Goal: Navigation & Orientation: Find specific page/section

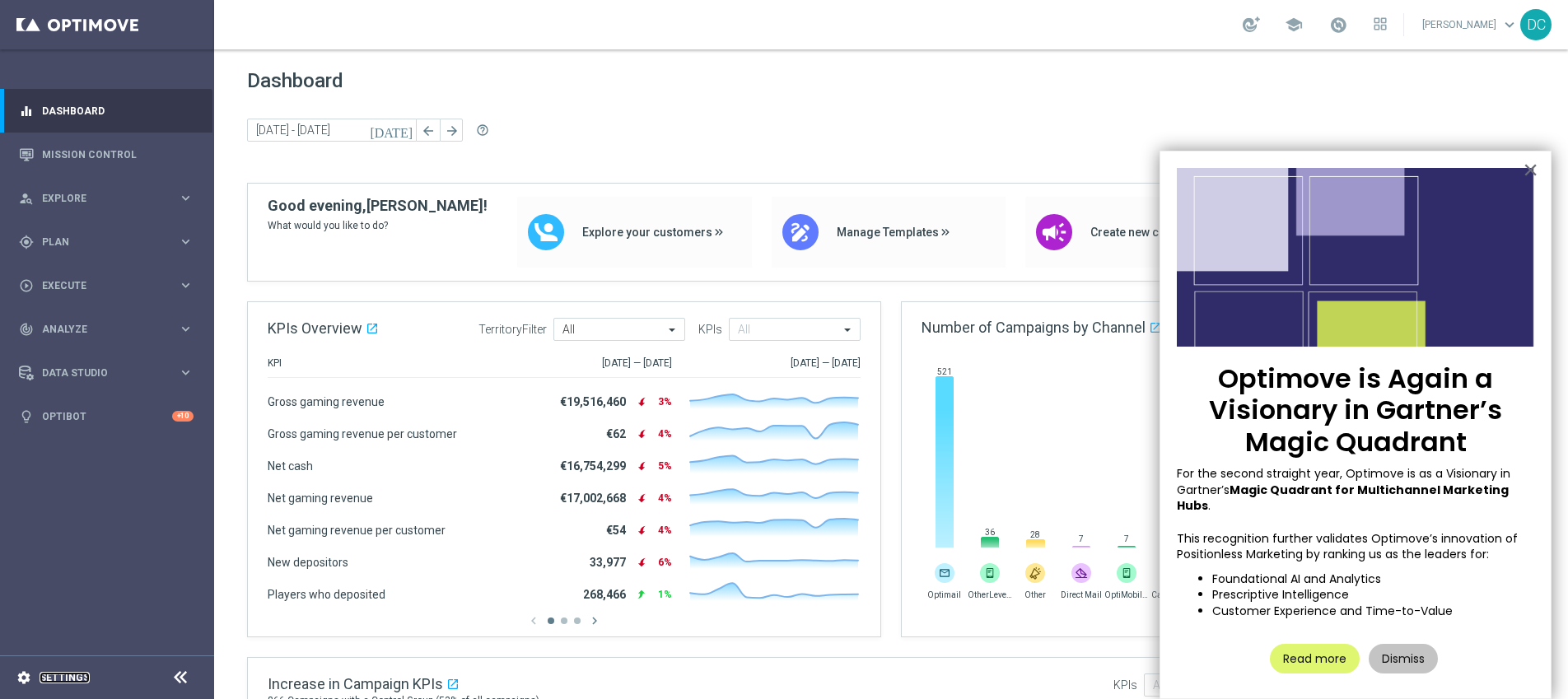
click at [73, 674] on link "Settings" at bounding box center [64, 677] width 50 height 10
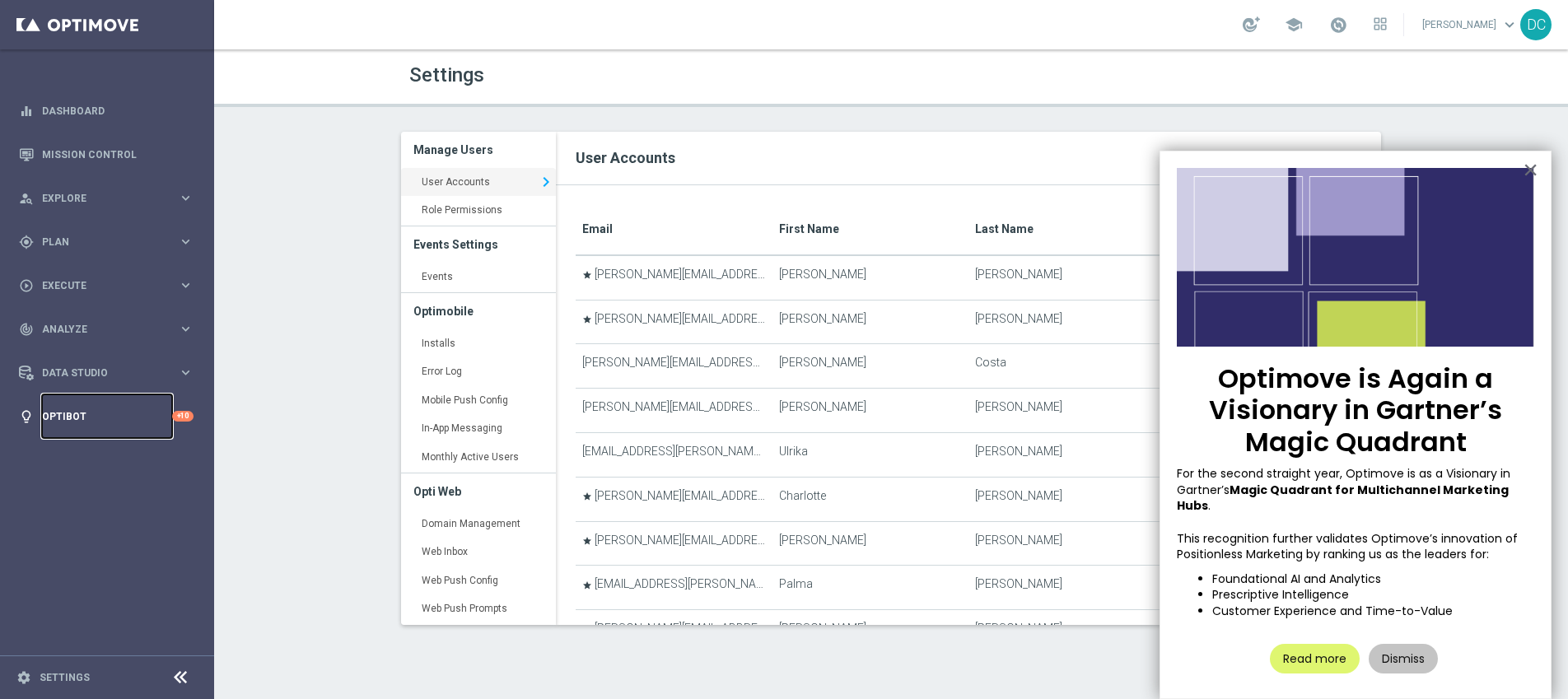
click at [113, 420] on link "Optibot" at bounding box center [107, 416] width 130 height 43
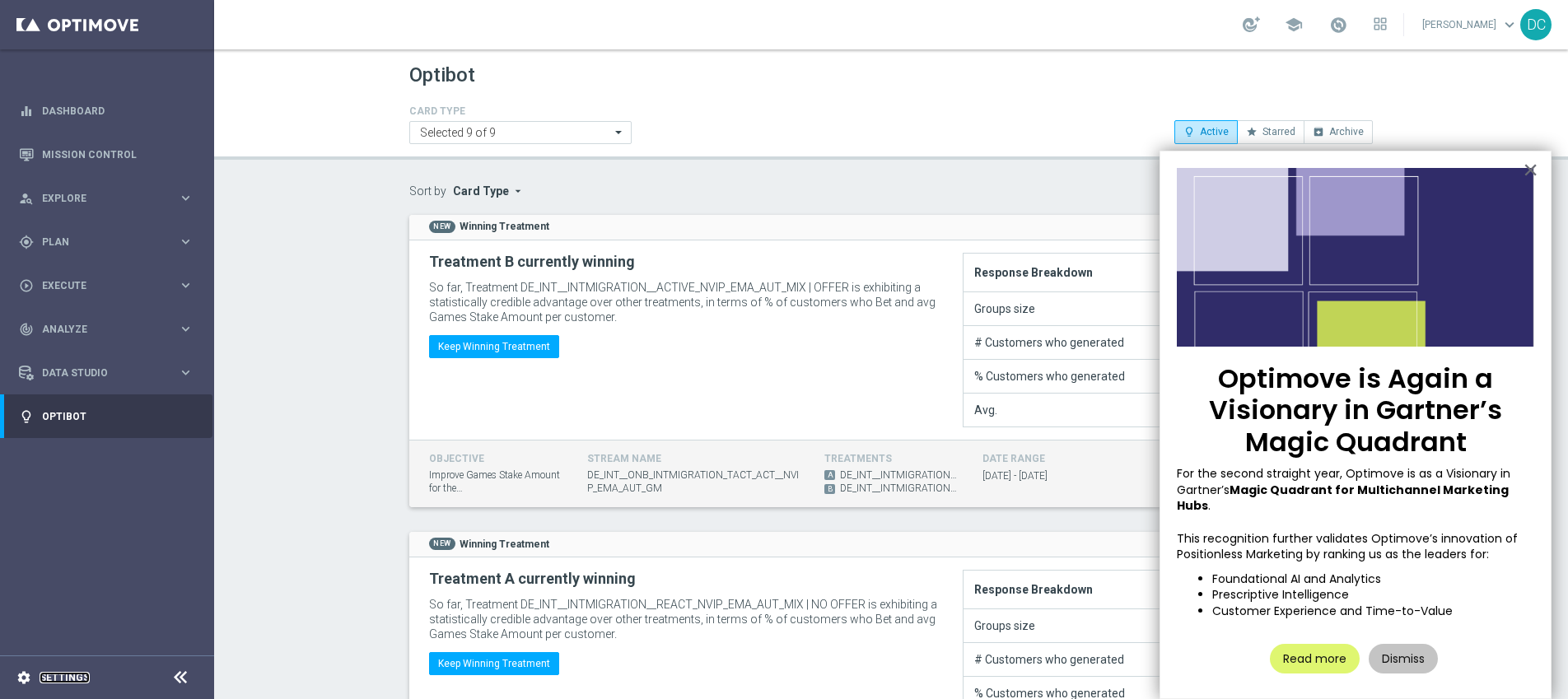
click at [79, 680] on link "Settings" at bounding box center [64, 677] width 50 height 10
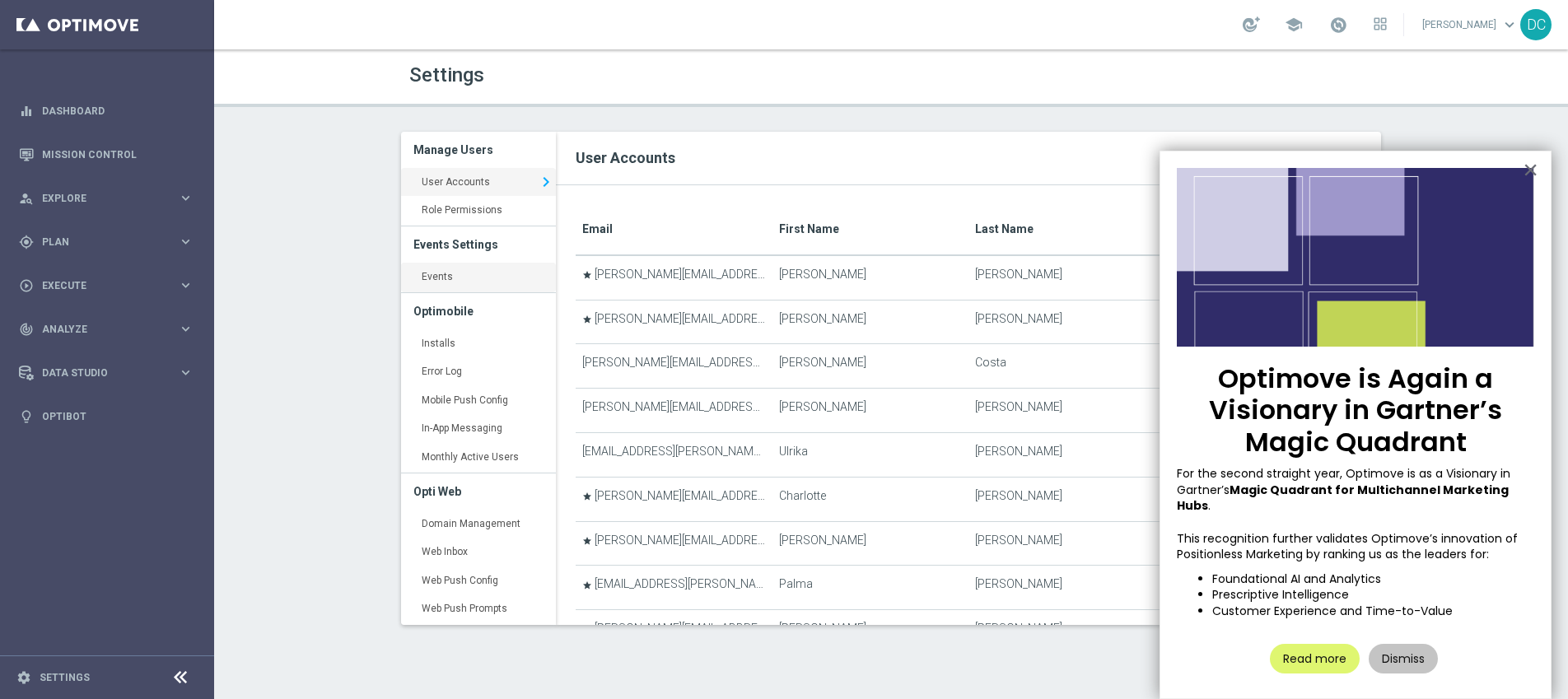
click at [466, 274] on link "Events keyboard_arrow_right" at bounding box center [477, 278] width 155 height 30
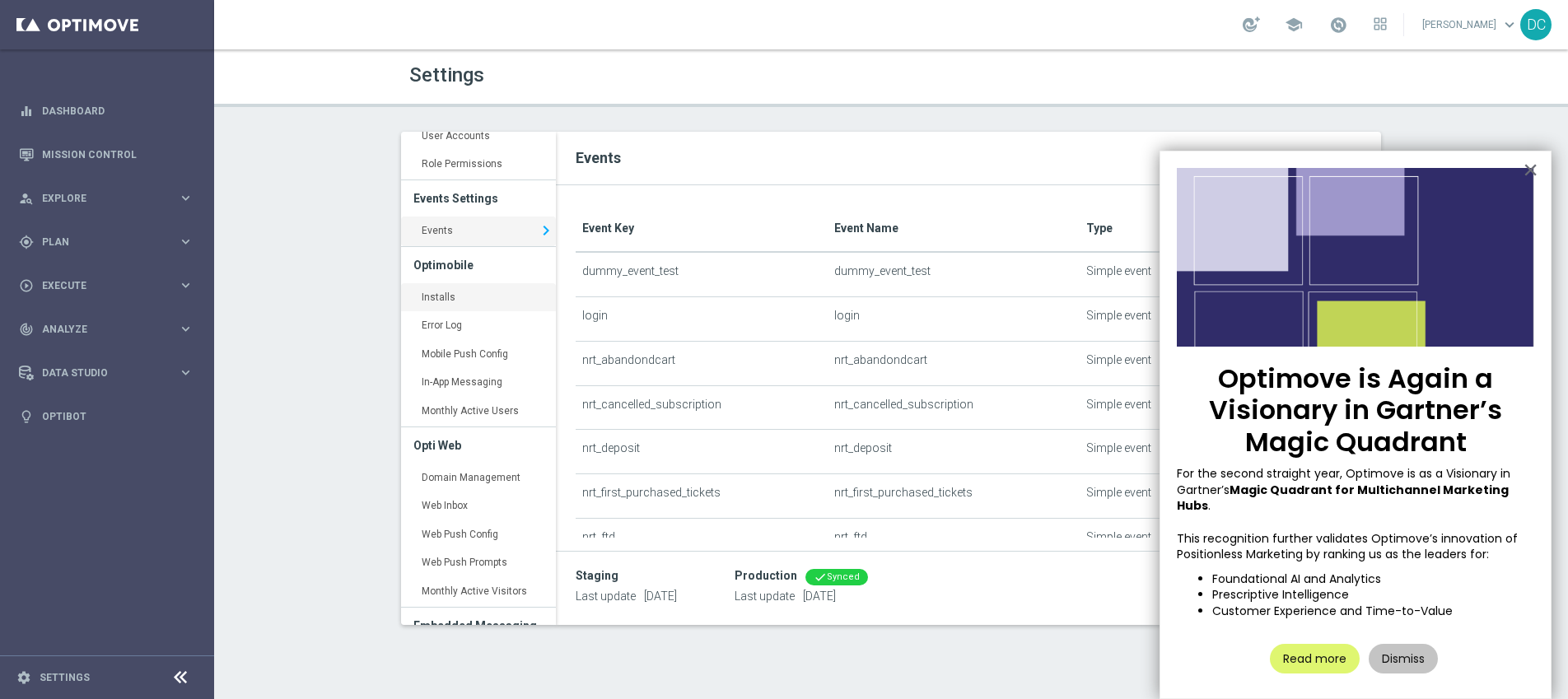
scroll to position [50, 0]
click at [489, 288] on link "Installs keyboard_arrow_right" at bounding box center [477, 294] width 155 height 30
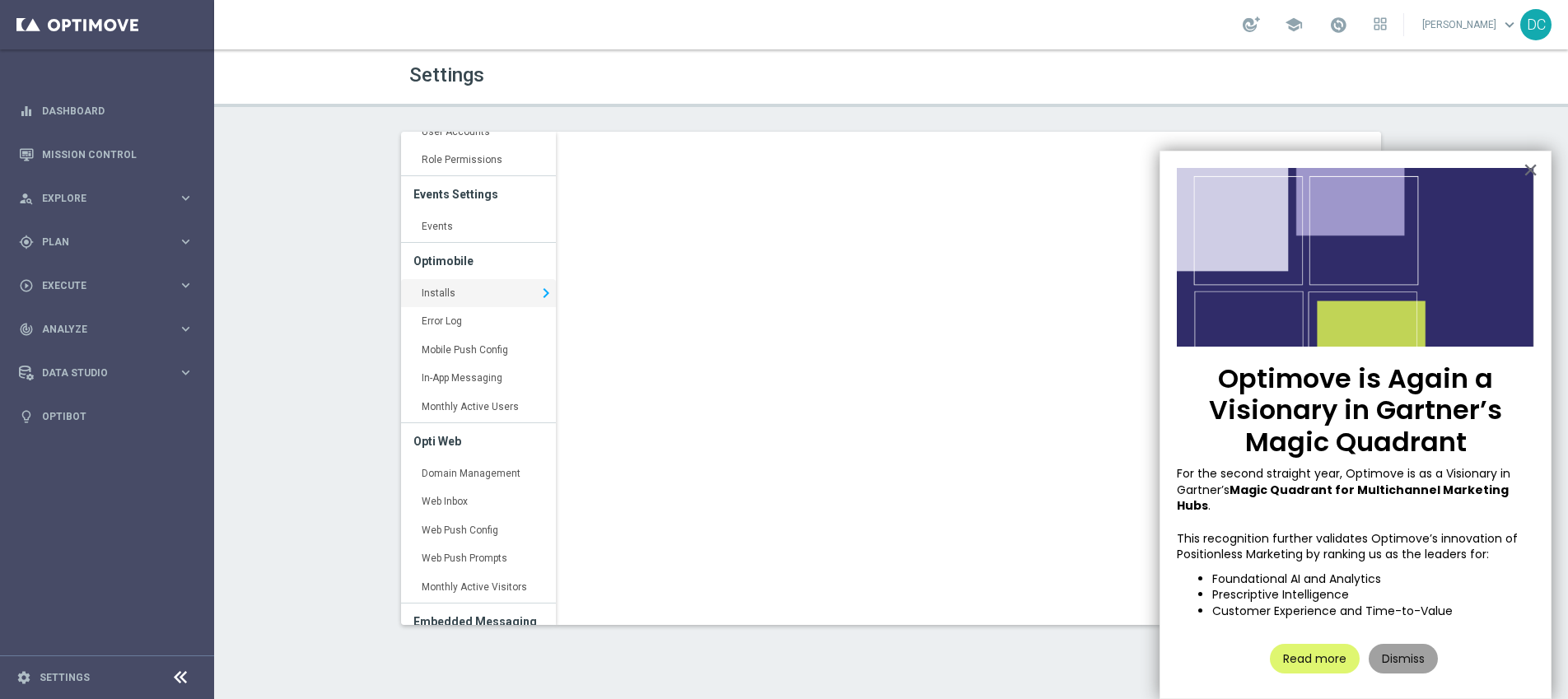
click at [1399, 644] on button "Dismiss" at bounding box center [1403, 659] width 69 height 30
